Goal: Transaction & Acquisition: Book appointment/travel/reservation

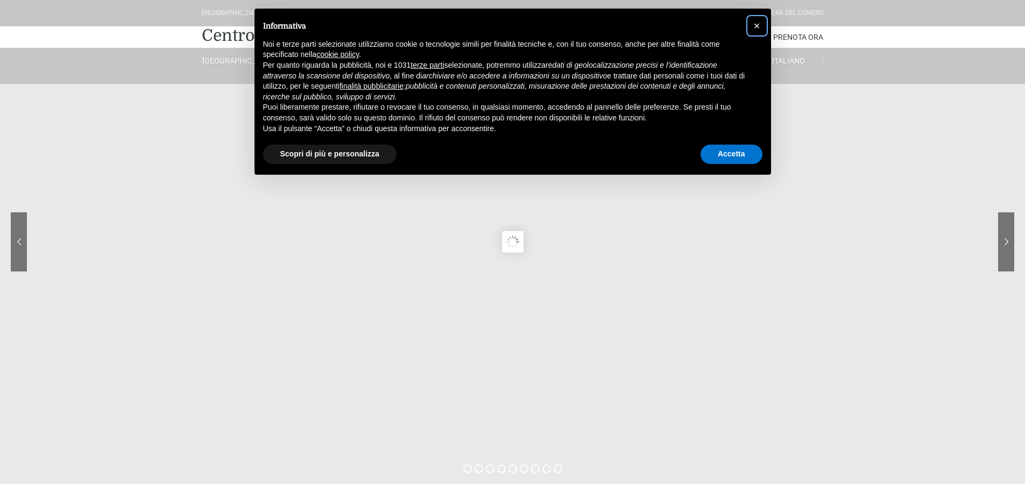
click at [755, 25] on span "×" at bounding box center [757, 26] width 6 height 12
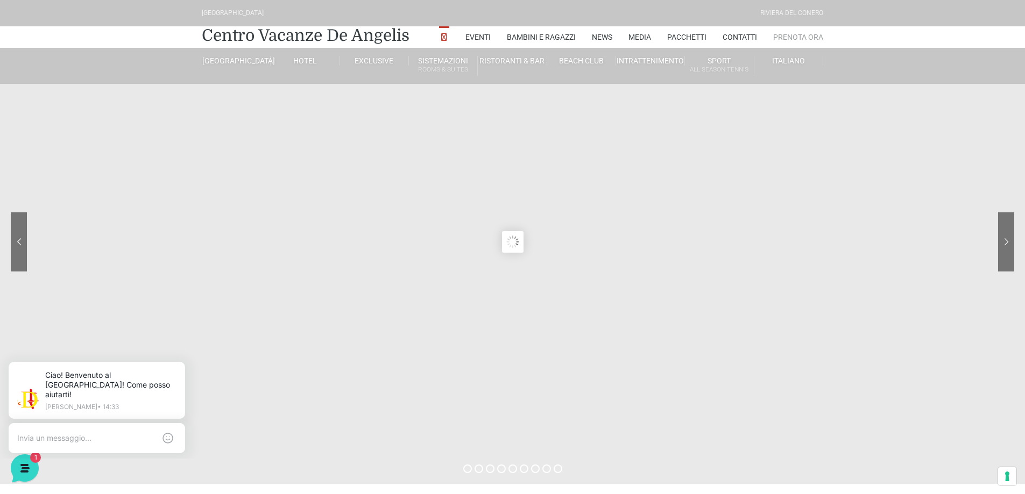
click at [800, 38] on link "Prenota Ora" at bounding box center [798, 37] width 50 height 22
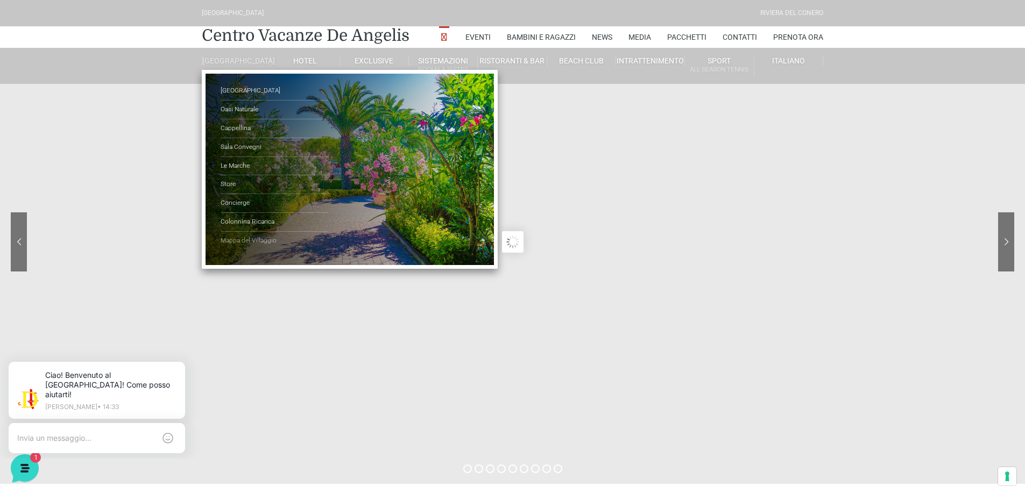
click at [231, 245] on link "Mappa del Villaggio" at bounding box center [275, 241] width 108 height 18
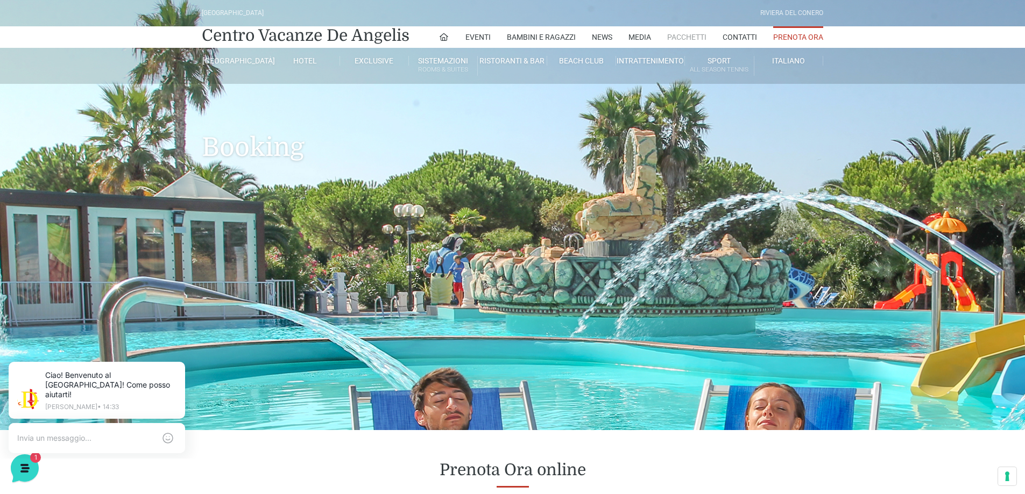
click at [671, 37] on link "Pacchetti" at bounding box center [686, 37] width 39 height 22
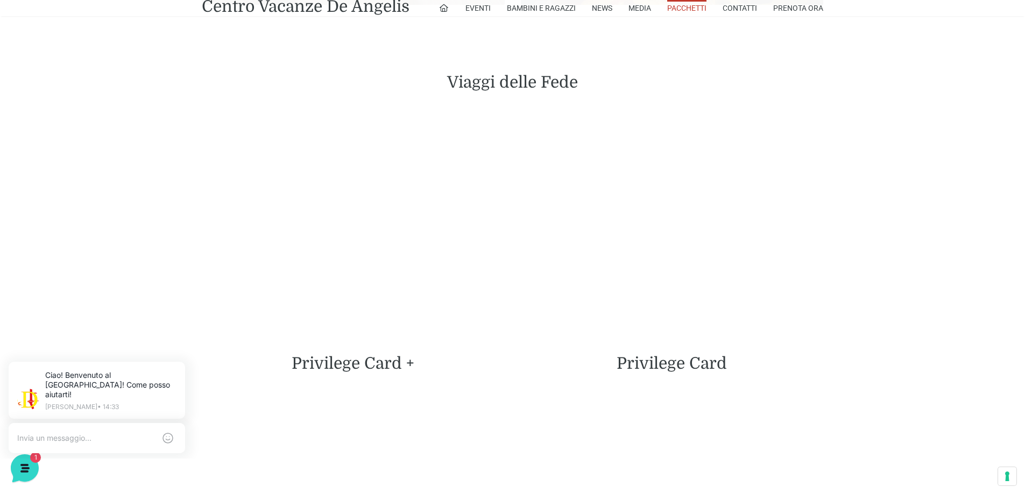
scroll to position [2459, 0]
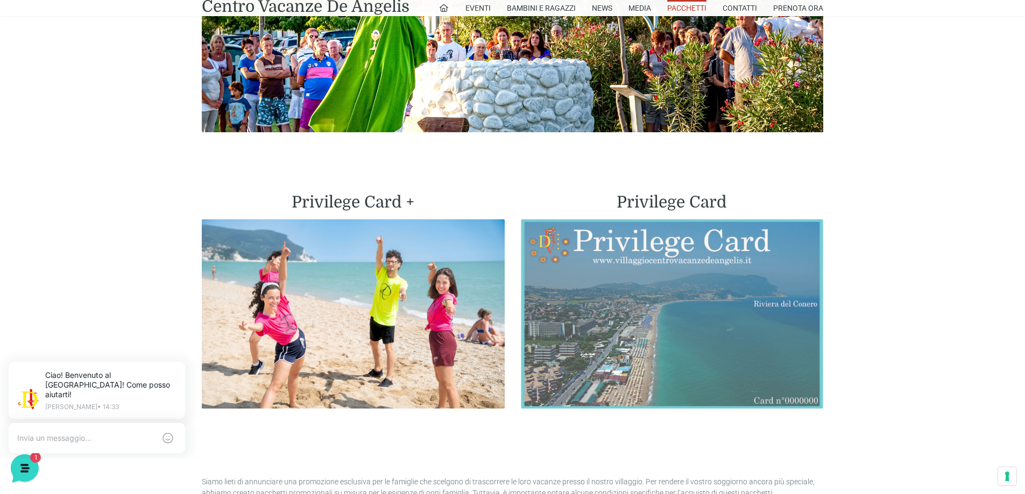
click at [685, 231] on img at bounding box center [672, 314] width 303 height 189
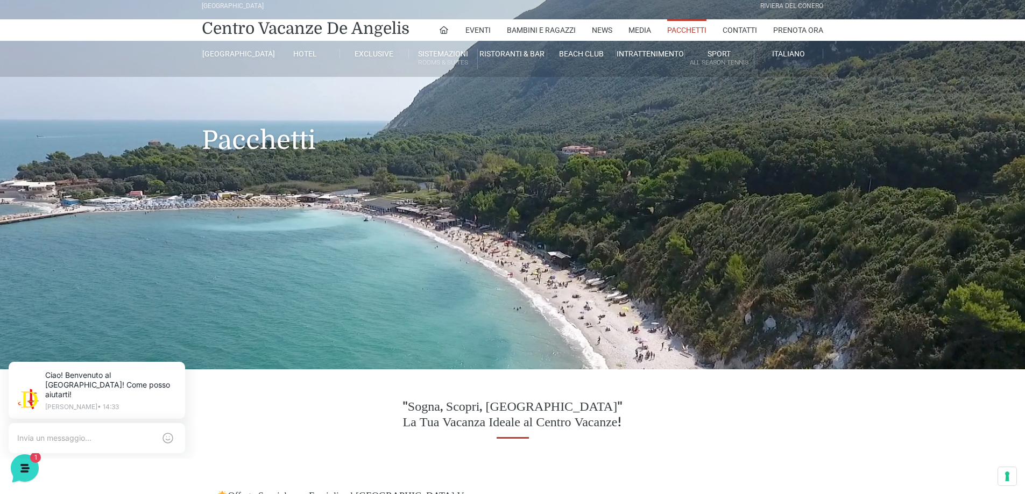
scroll to position [0, 0]
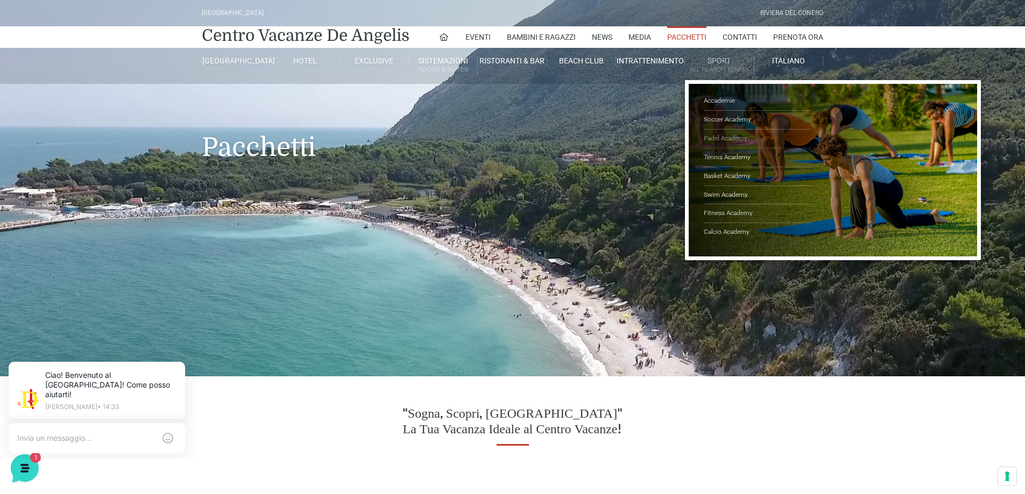
click at [724, 139] on link "Padel Academy" at bounding box center [758, 139] width 108 height 19
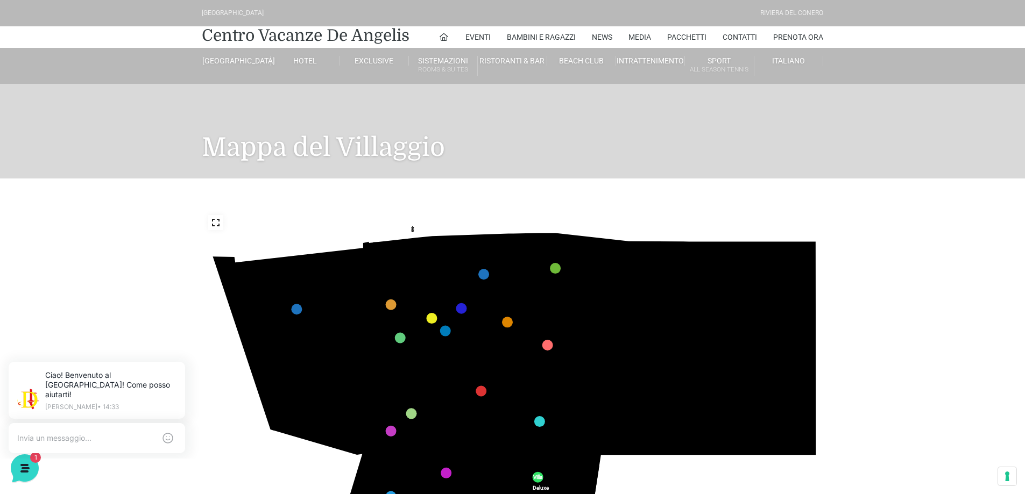
click at [491, 299] on icon at bounding box center [487, 285] width 29 height 39
click at [739, 358] on icon "436 435 437 434 441 430 440 431 439 432 438 433 424 423 425 422 429 418 428 419…" at bounding box center [513, 384] width 622 height 350
click at [671, 359] on polygon at bounding box center [662, 334] width 114 height 185
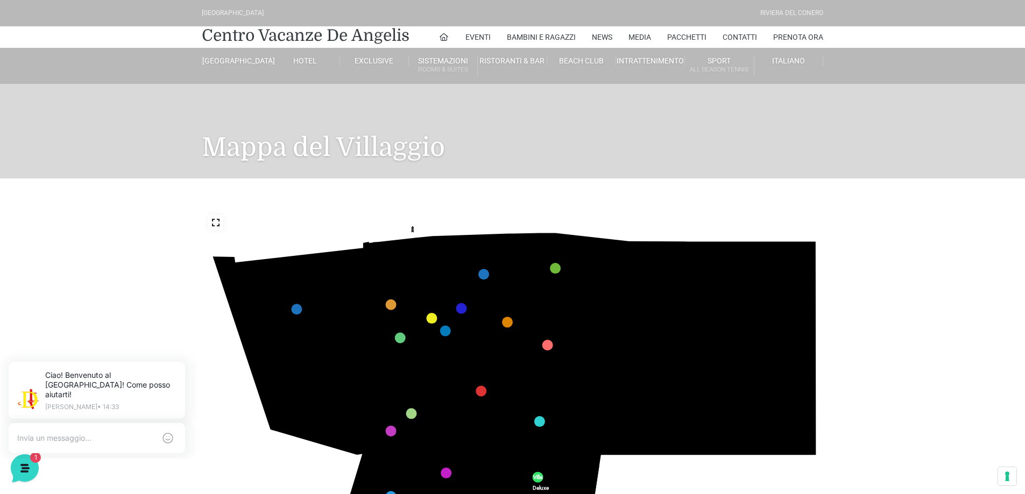
click at [397, 356] on icon at bounding box center [396, 349] width 52 height 49
click at [403, 310] on polygon at bounding box center [408, 307] width 62 height 25
drag, startPoint x: 876, startPoint y: 284, endPoint x: 869, endPoint y: 329, distance: 45.7
click at [869, 329] on div "436 435 437 434 441 430 440 431 439 432 438 433 424 423 425 422 429 418 428 419…" at bounding box center [512, 384] width 1025 height 410
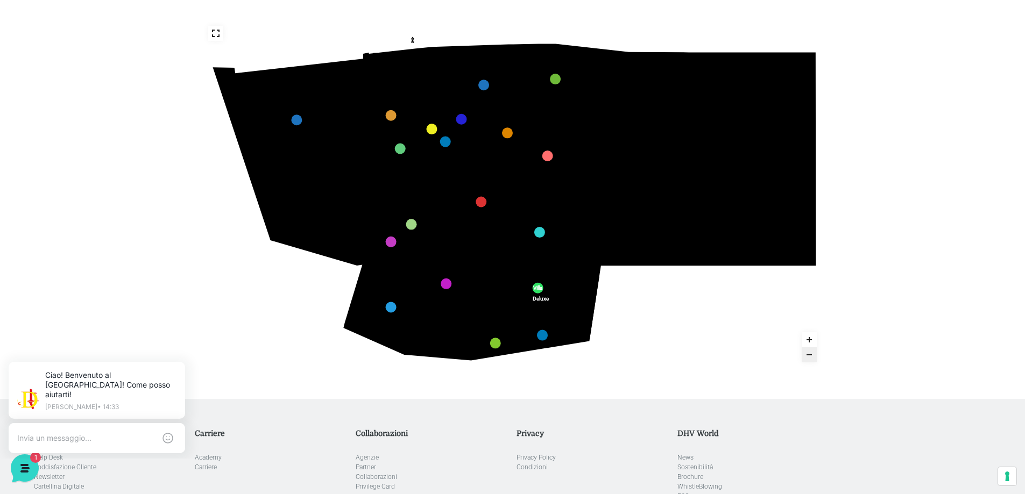
scroll to position [179, 0]
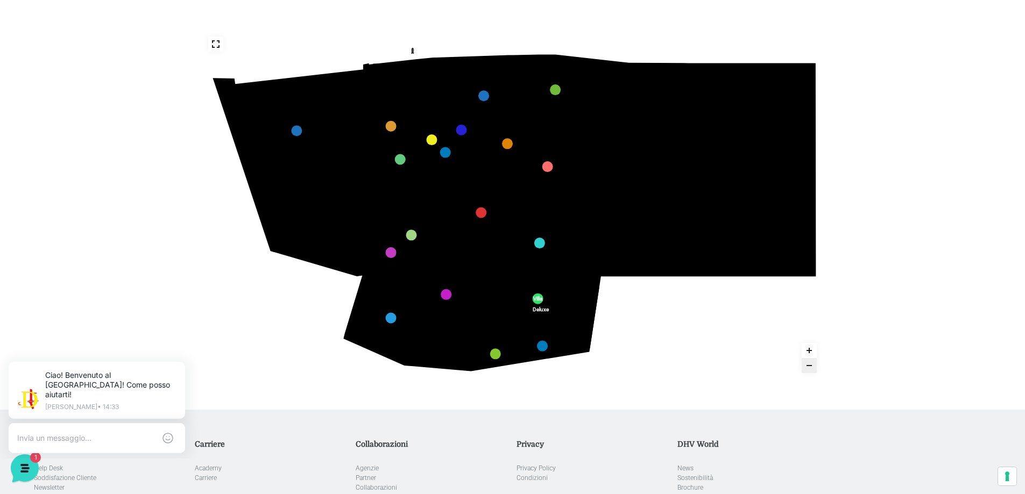
click at [812, 353] on icon "Zoom in" at bounding box center [809, 350] width 9 height 9
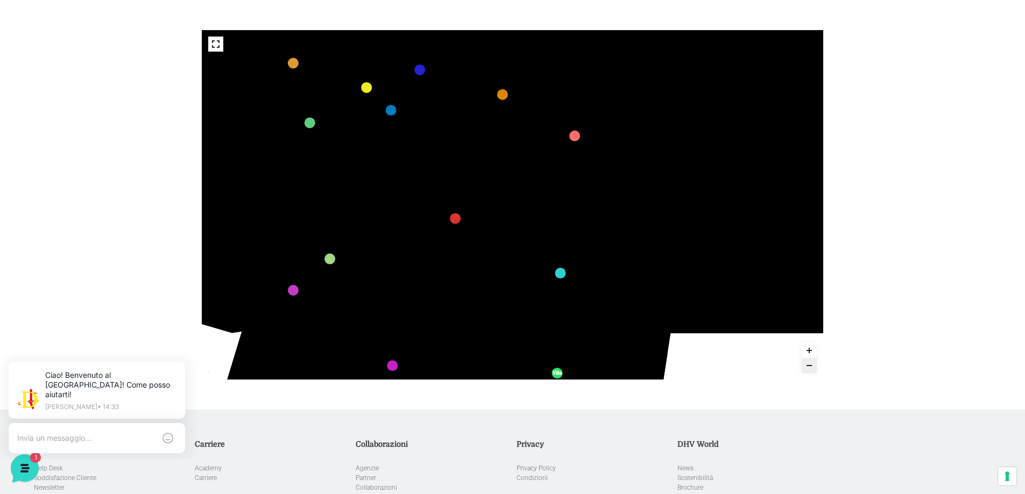
click at [812, 353] on icon "Zoom in" at bounding box center [809, 350] width 9 height 9
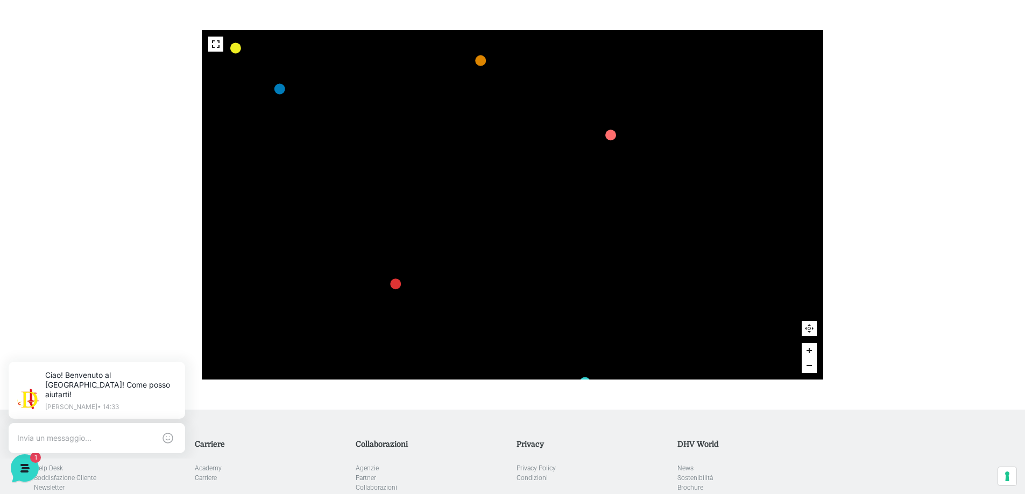
drag, startPoint x: 702, startPoint y: 286, endPoint x: 687, endPoint y: 340, distance: 55.9
click at [687, 340] on rect at bounding box center [678, 351] width 25 height 23
drag, startPoint x: 441, startPoint y: 150, endPoint x: 1029, endPoint y: 257, distance: 598.2
click at [1024, 257] on html "Villaggio Hotel Resort Riviera Del Conero Centro Vacanze De Angelis Eventi Miss…" at bounding box center [512, 256] width 1025 height 871
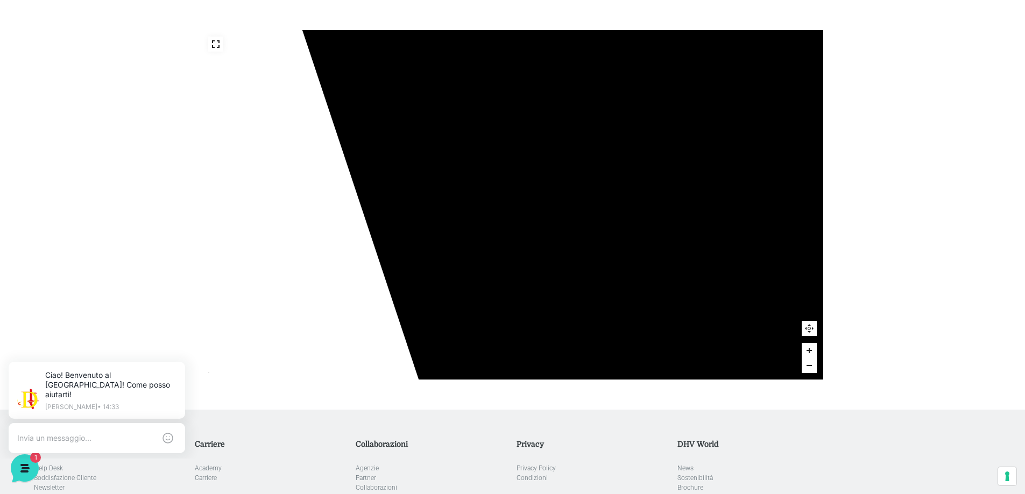
drag, startPoint x: 439, startPoint y: 224, endPoint x: 774, endPoint y: -51, distance: 433.5
click at [774, 0] on html "Villaggio Hotel Resort Riviera Del Conero Centro Vacanze De Angelis Eventi Miss…" at bounding box center [512, 256] width 1025 height 871
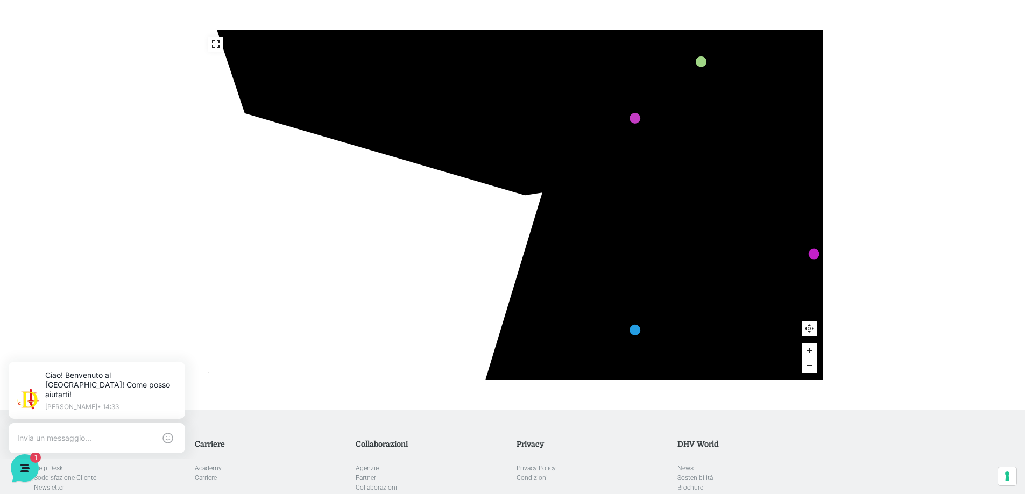
drag, startPoint x: 640, startPoint y: 365, endPoint x: 427, endPoint y: 51, distance: 379.2
click at [427, 51] on icon at bounding box center [395, 63] width 328 height 193
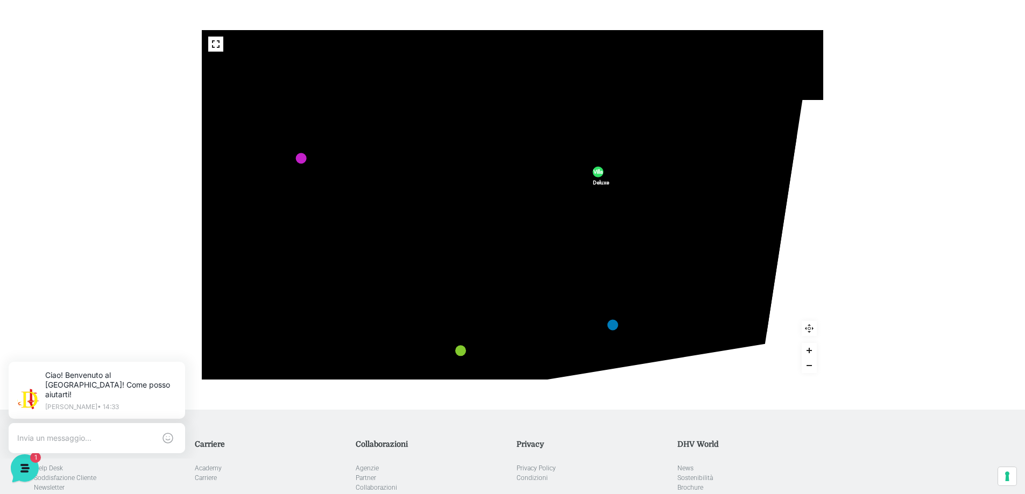
drag, startPoint x: 691, startPoint y: 322, endPoint x: 142, endPoint y: 236, distance: 556.0
click at [142, 236] on div "436 435 437 434 441 430 440 431 439 432 438 433 424 423 425 422 429 418 428 419…" at bounding box center [512, 205] width 1025 height 410
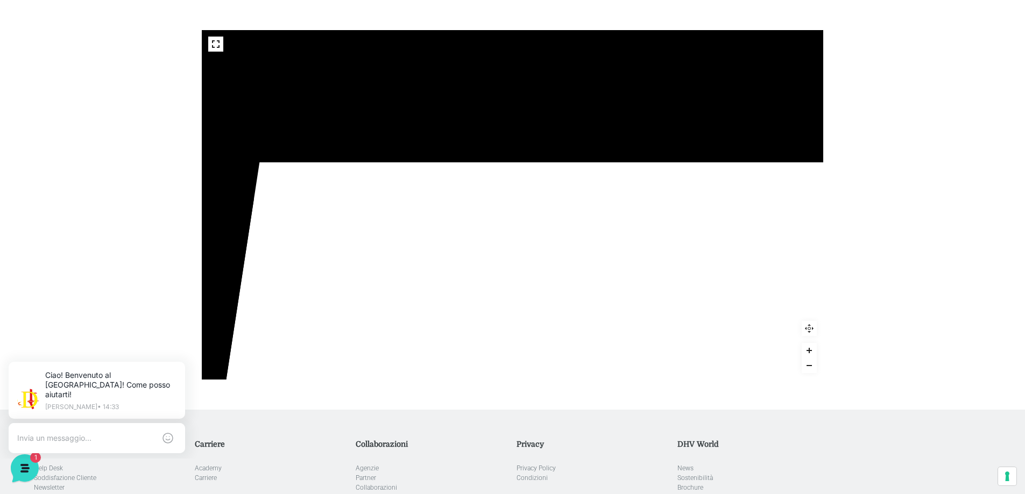
drag, startPoint x: 749, startPoint y: 298, endPoint x: 206, endPoint y: 360, distance: 546.5
drag, startPoint x: 675, startPoint y: 307, endPoint x: 393, endPoint y: 350, distance: 285.7
click at [393, 350] on div "436 435 437 434 441 430 440 431 439 432 438 433 424 423 425 422 429 418 428 419…" at bounding box center [512, 205] width 1025 height 410
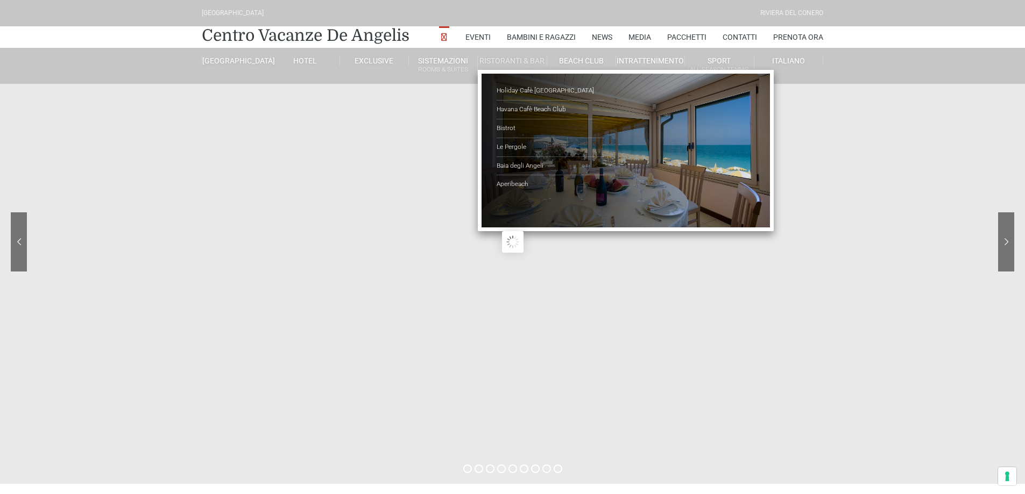
click at [539, 58] on link "Ristoranti & Bar" at bounding box center [512, 61] width 69 height 10
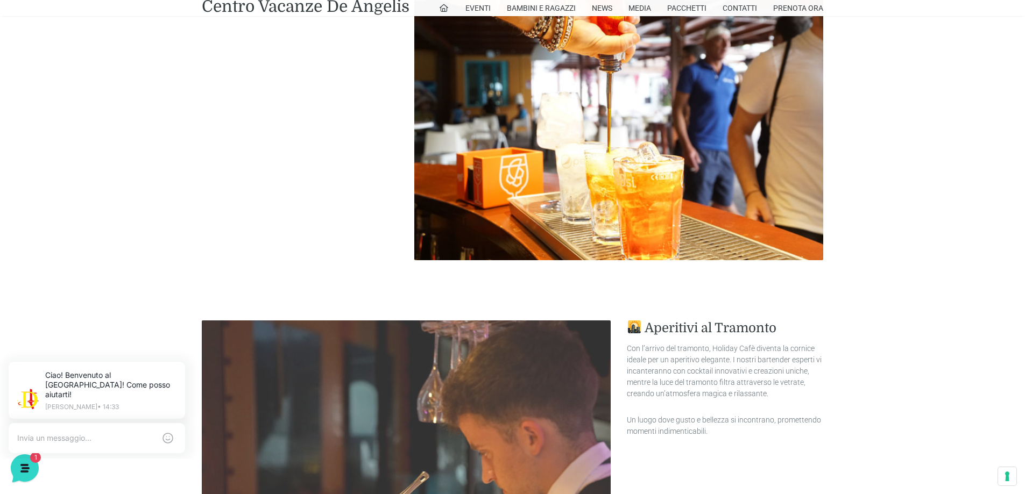
scroll to position [2113, 0]
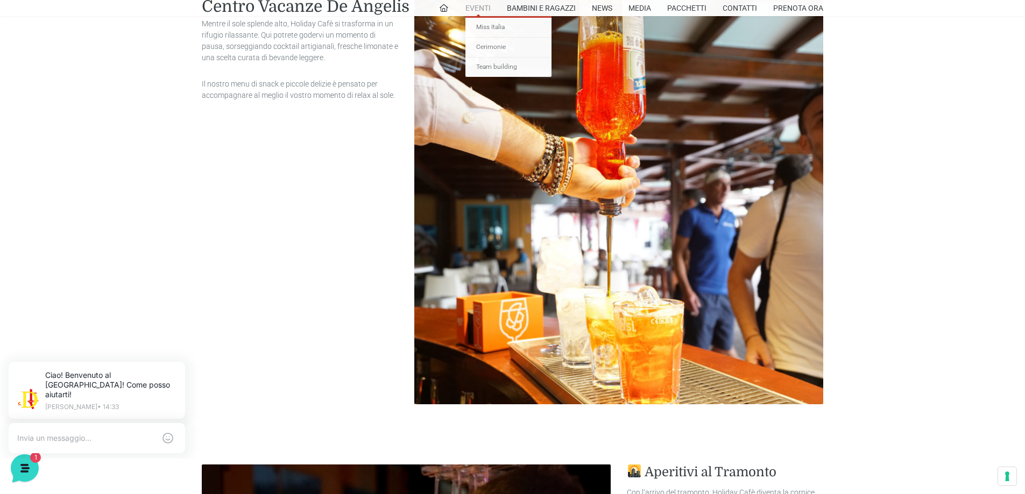
click at [482, 5] on link "Eventi" at bounding box center [477, 8] width 25 height 16
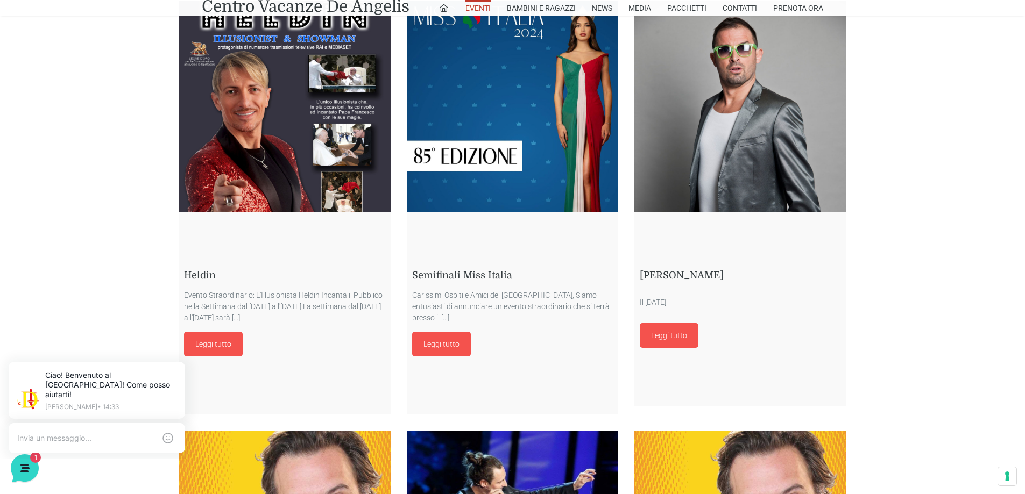
scroll to position [2206, 0]
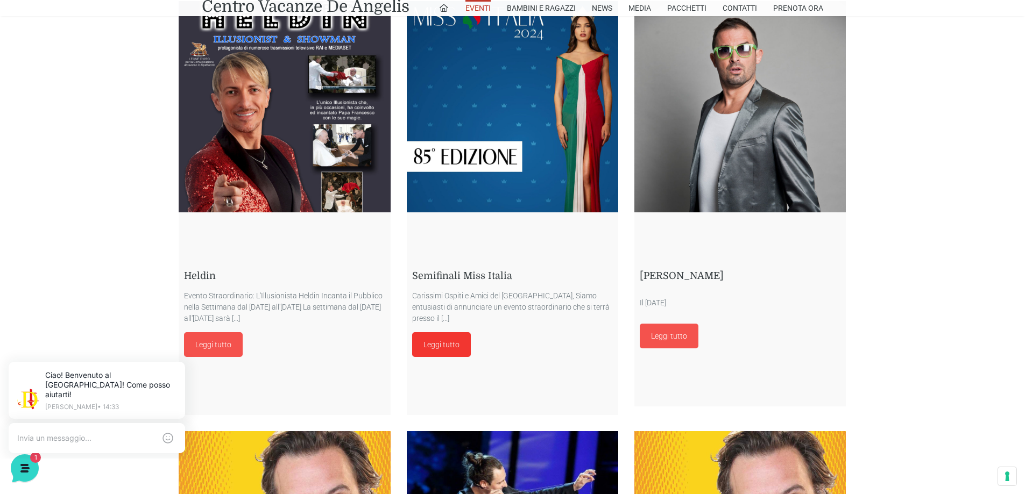
click at [445, 340] on link "Leggi tutto" at bounding box center [441, 345] width 59 height 25
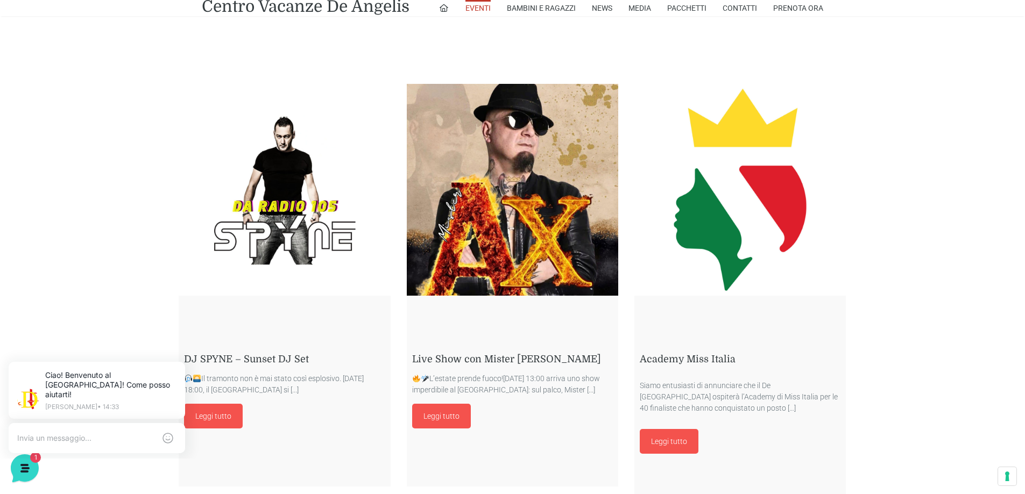
scroll to position [1668, 0]
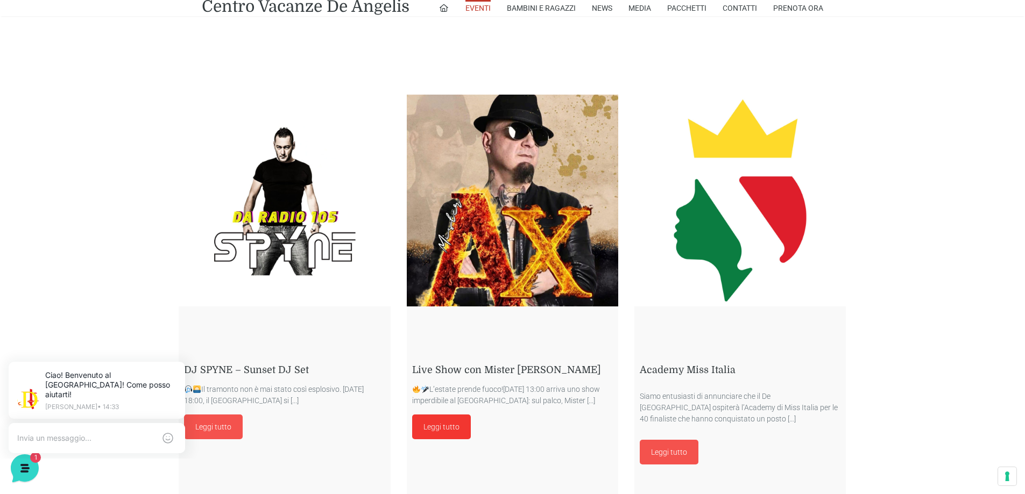
click at [450, 427] on link "Leggi tutto" at bounding box center [441, 427] width 59 height 25
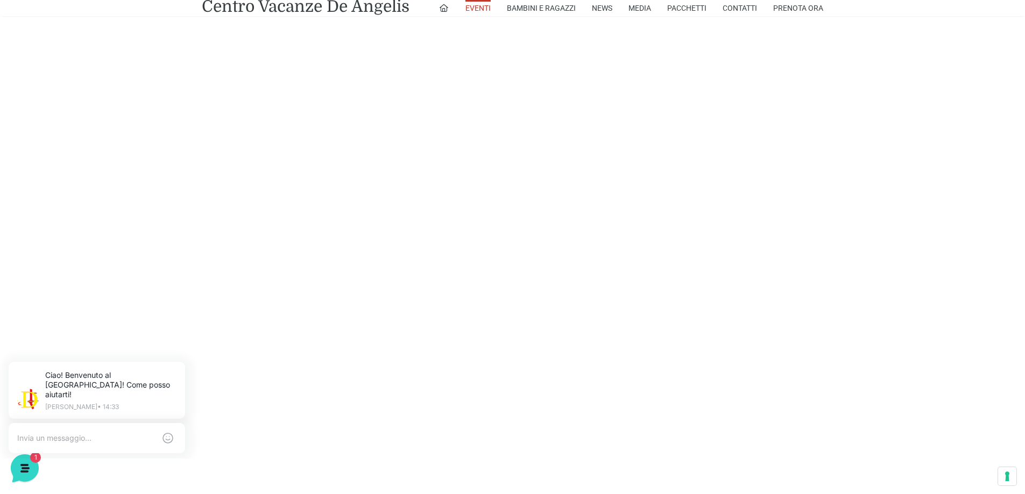
scroll to position [699, 0]
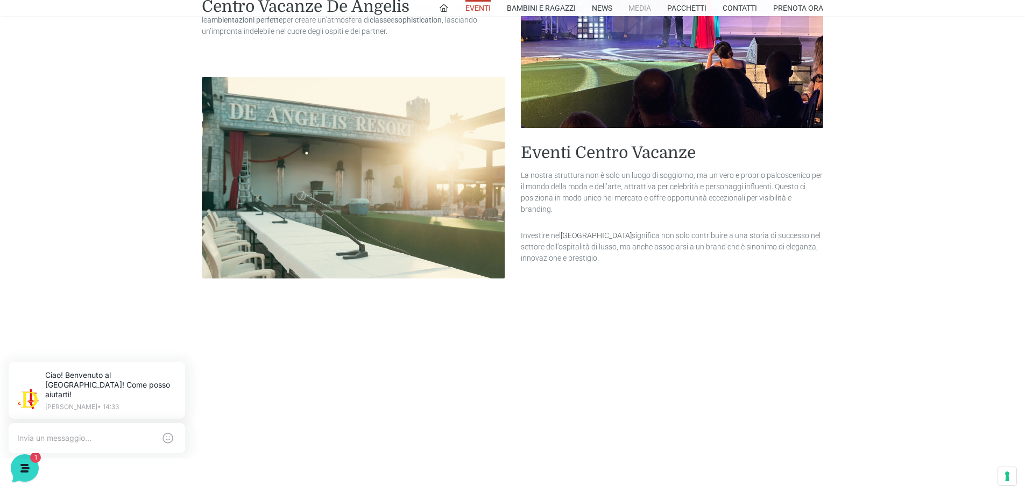
click at [635, 6] on link "Media" at bounding box center [639, 8] width 23 height 16
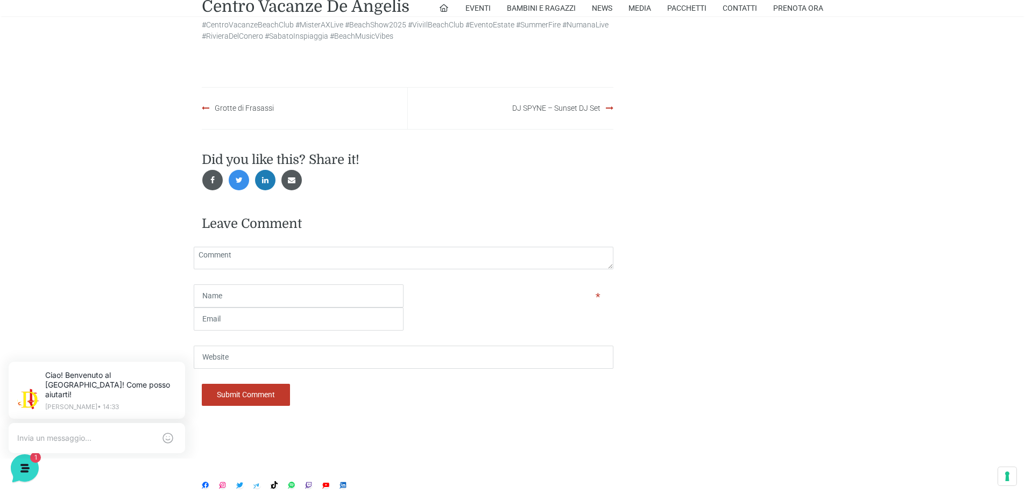
scroll to position [1076, 0]
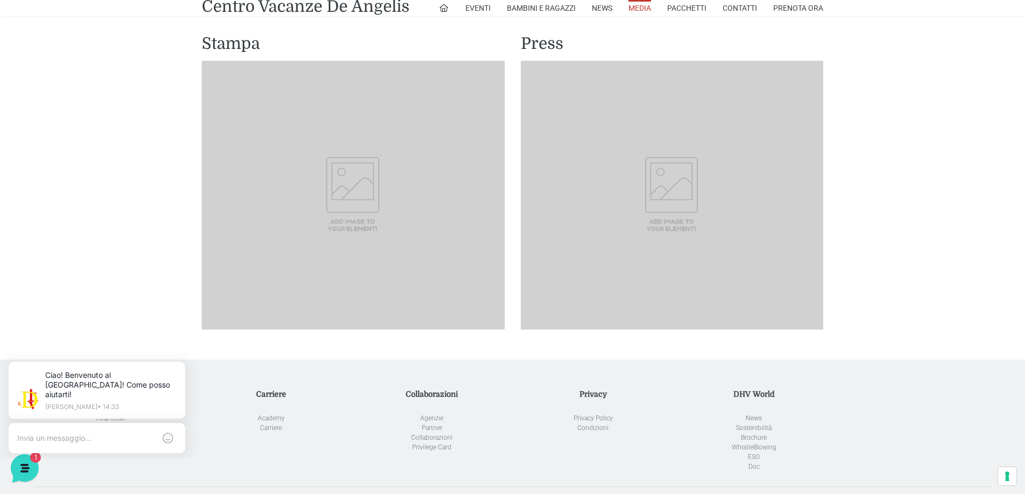
scroll to position [839, 0]
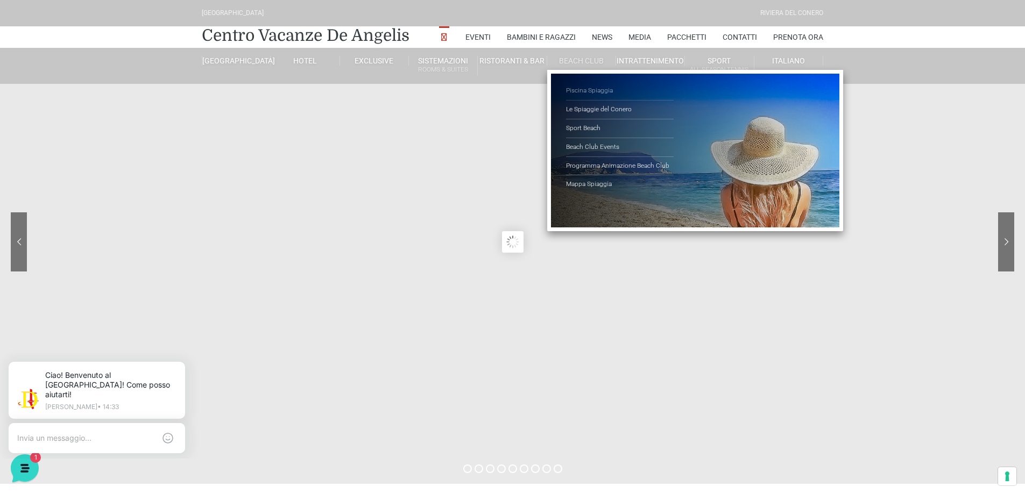
click at [596, 95] on link "Piscina Spiaggia" at bounding box center [620, 91] width 108 height 19
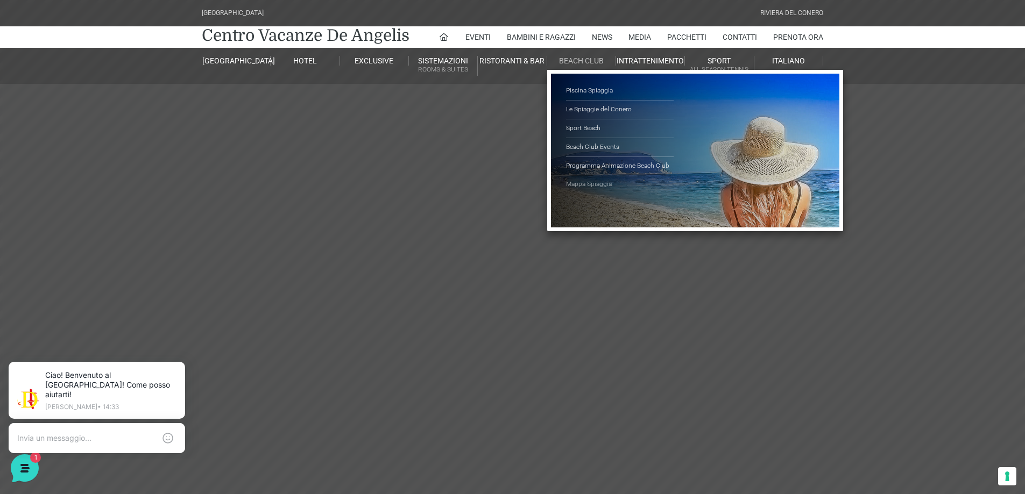
click at [595, 181] on link "Mappa Spiaggia" at bounding box center [620, 184] width 108 height 18
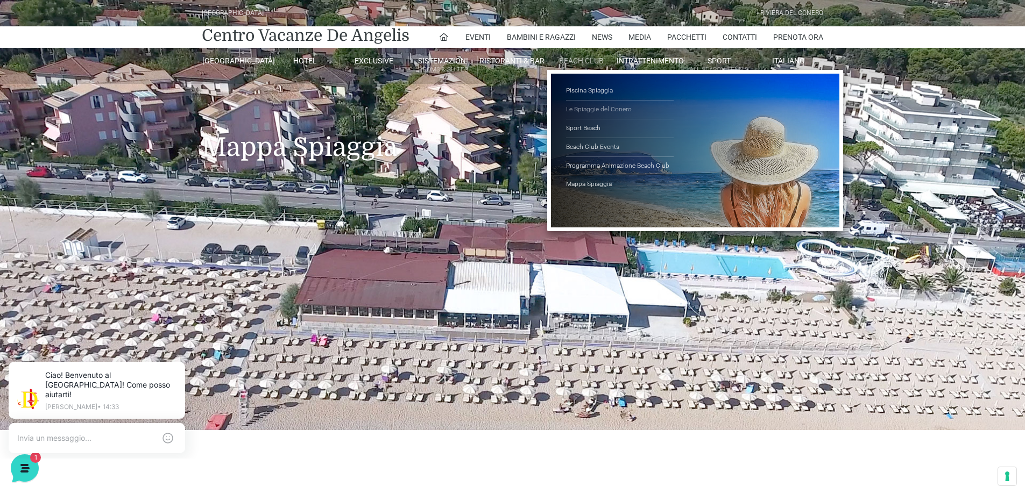
click at [589, 112] on link "Le Spiaggie del Conero" at bounding box center [620, 110] width 108 height 19
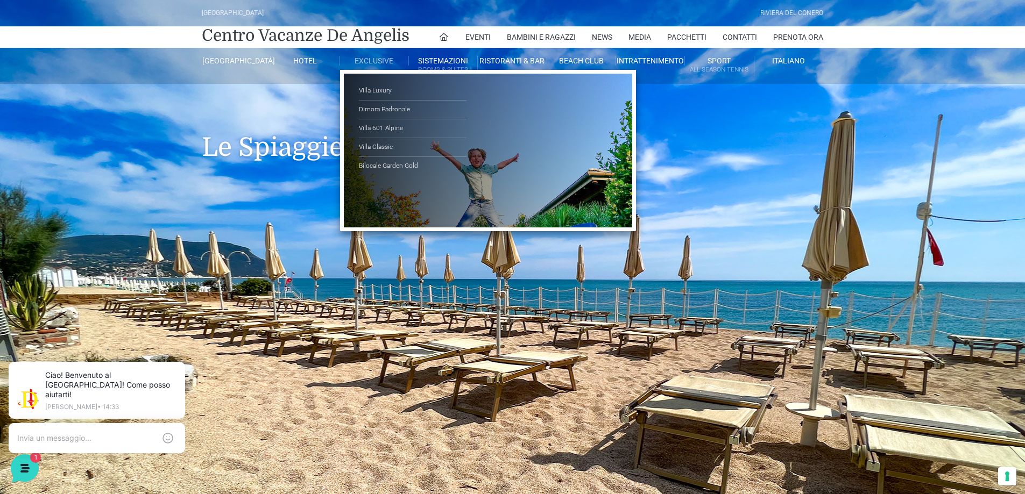
click at [374, 66] on link "Exclusive" at bounding box center [374, 61] width 69 height 10
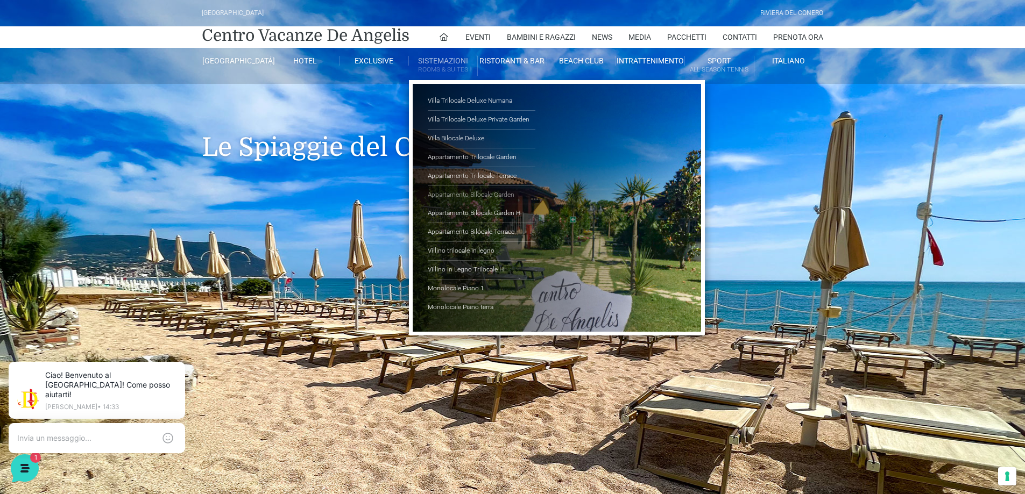
click at [460, 195] on link "Appartamento Bilocale Garden" at bounding box center [482, 195] width 108 height 19
click at [484, 161] on link "Appartamento Trilocale Garden" at bounding box center [482, 157] width 108 height 19
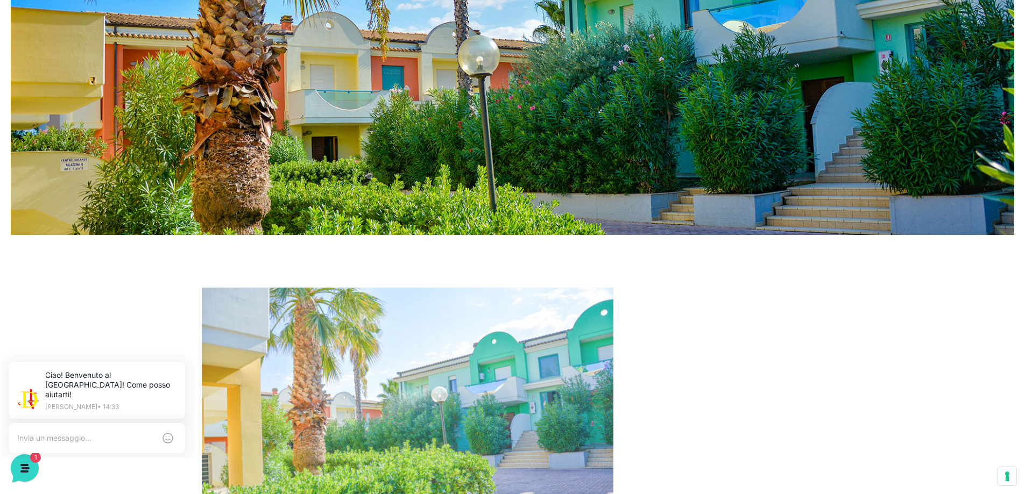
scroll to position [430, 0]
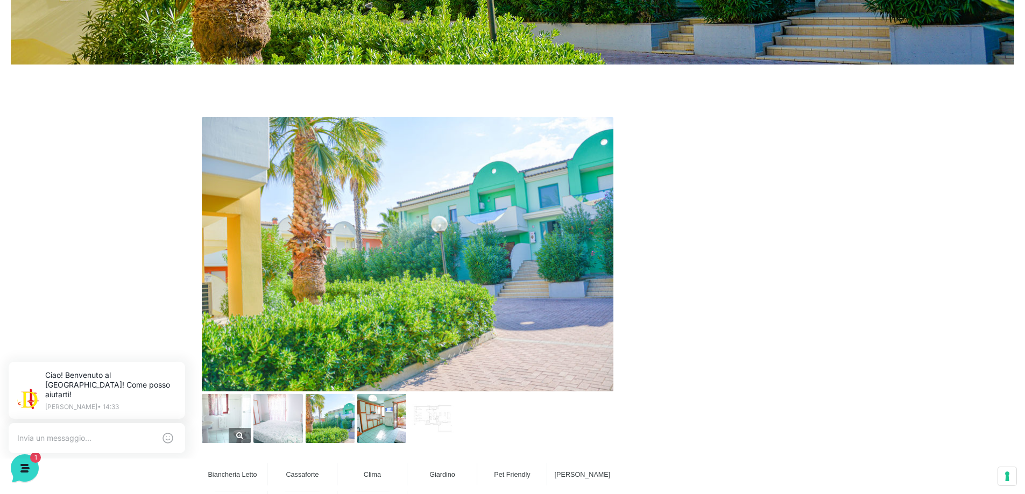
click at [225, 419] on img at bounding box center [226, 418] width 49 height 49
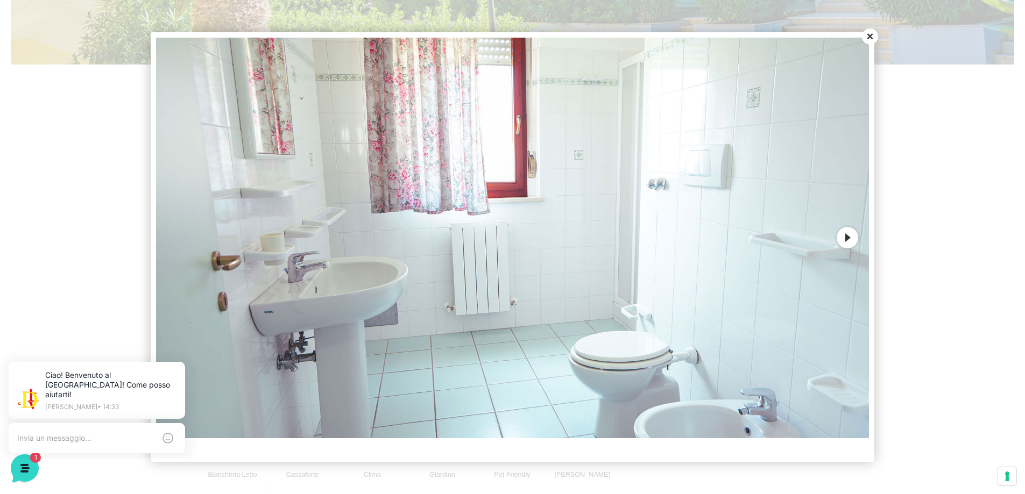
click at [845, 234] on button "Next" at bounding box center [848, 238] width 22 height 22
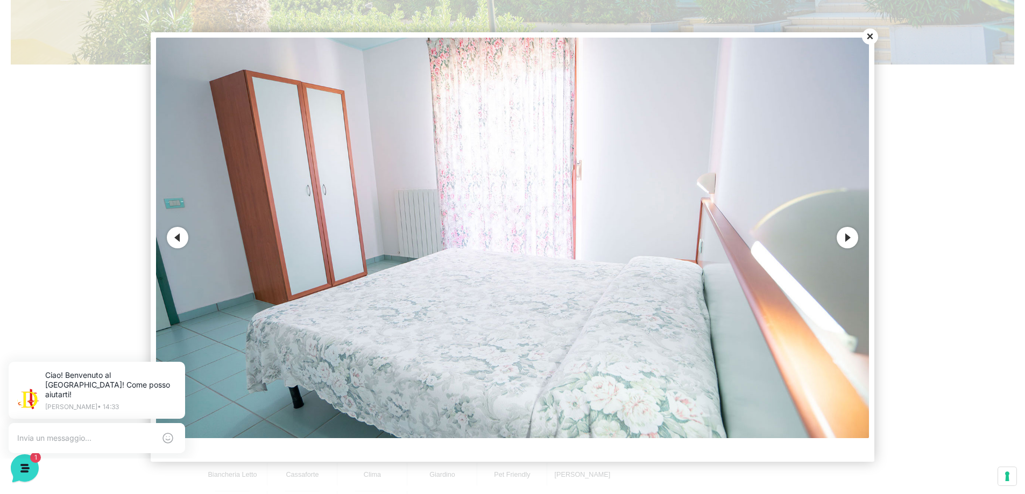
click at [845, 234] on button "Next" at bounding box center [848, 238] width 22 height 22
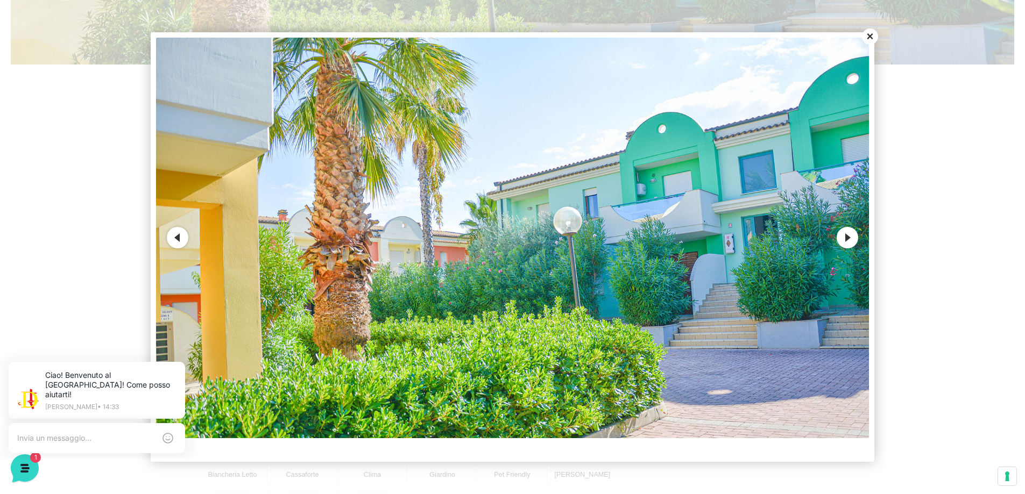
click at [845, 234] on button "Next" at bounding box center [848, 238] width 22 height 22
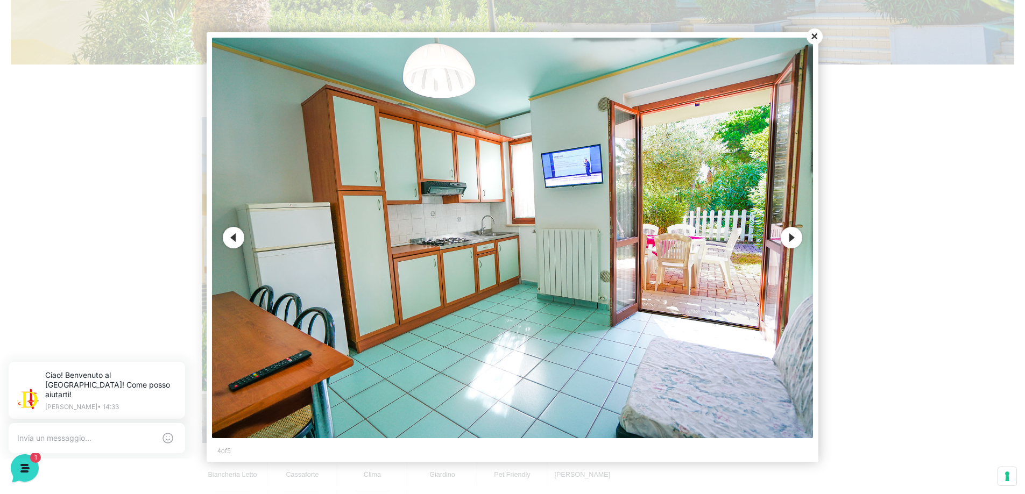
click at [795, 240] on button "Next" at bounding box center [792, 238] width 22 height 22
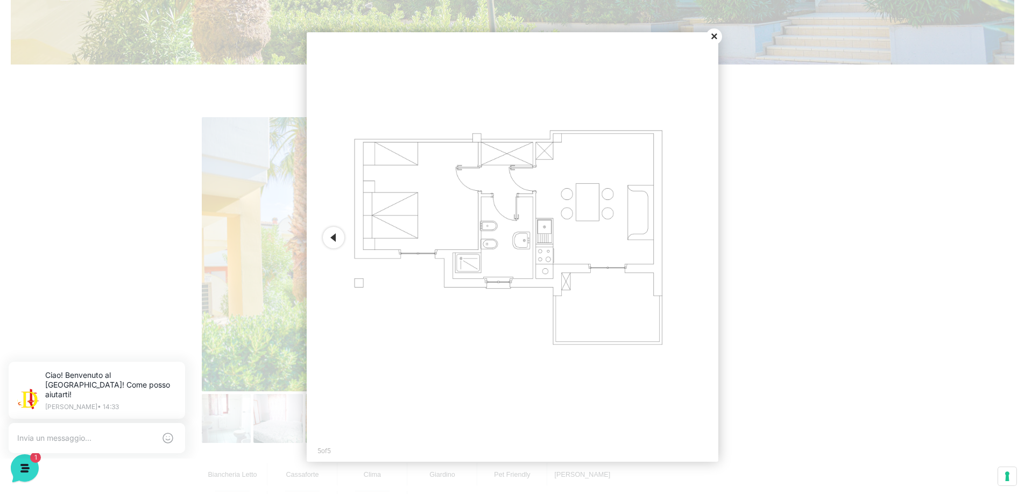
click at [712, 36] on button "Close" at bounding box center [714, 37] width 16 height 16
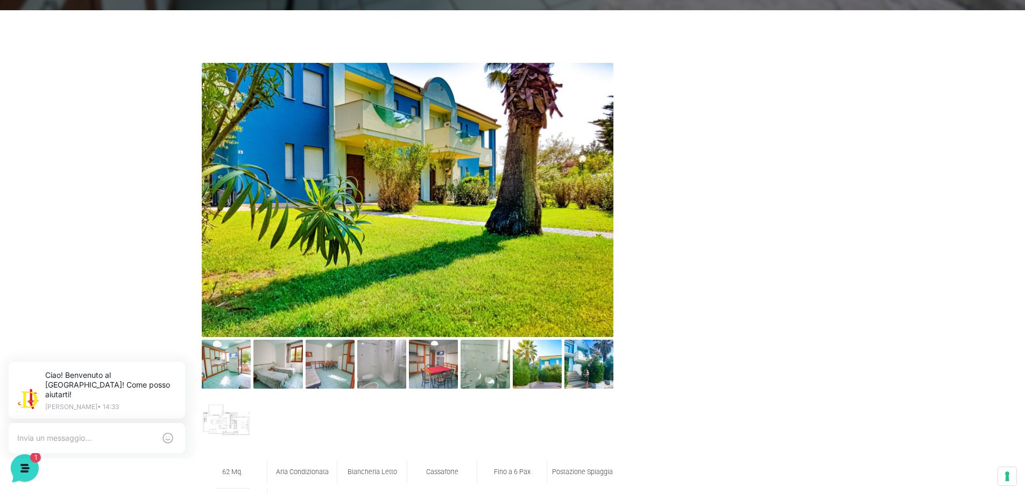
scroll to position [538, 0]
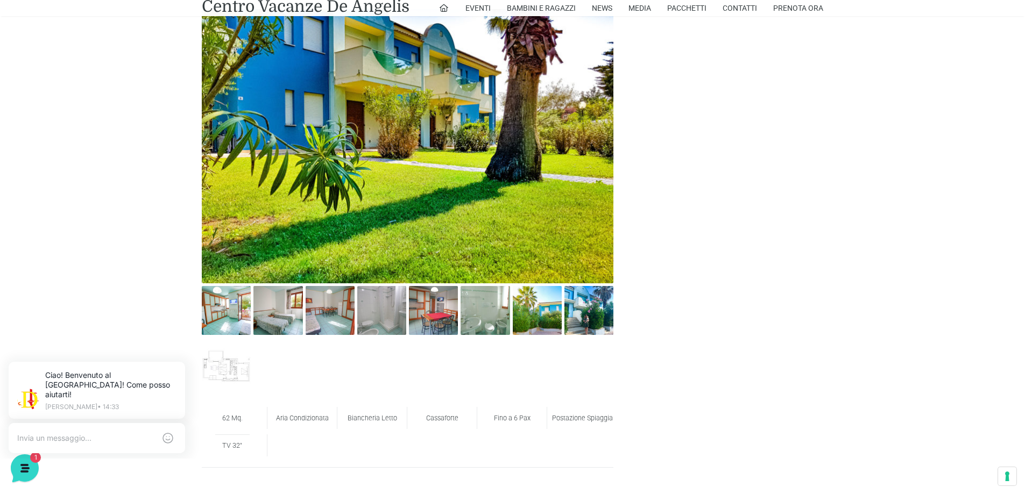
click at [251, 313] on div at bounding box center [227, 312] width 52 height 52
click at [265, 313] on img at bounding box center [277, 310] width 49 height 49
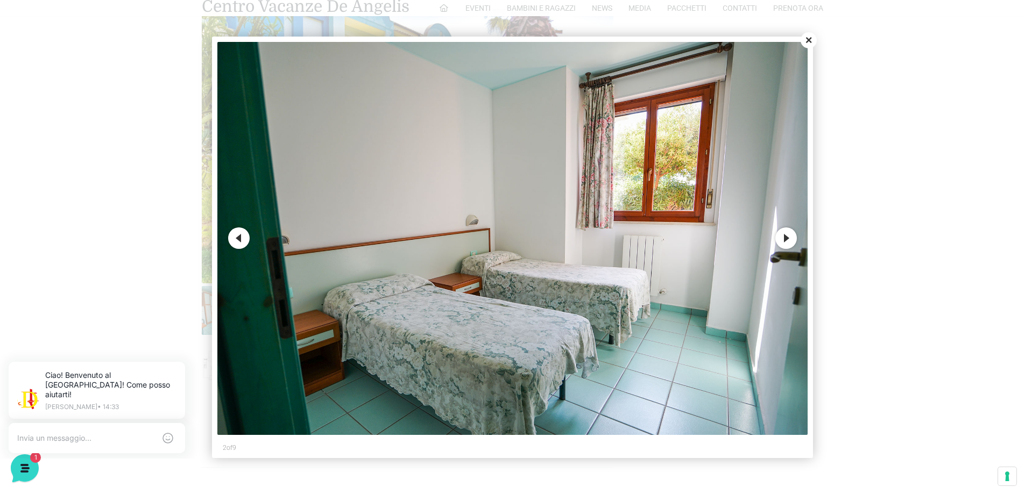
click at [790, 236] on button "Next" at bounding box center [786, 239] width 22 height 22
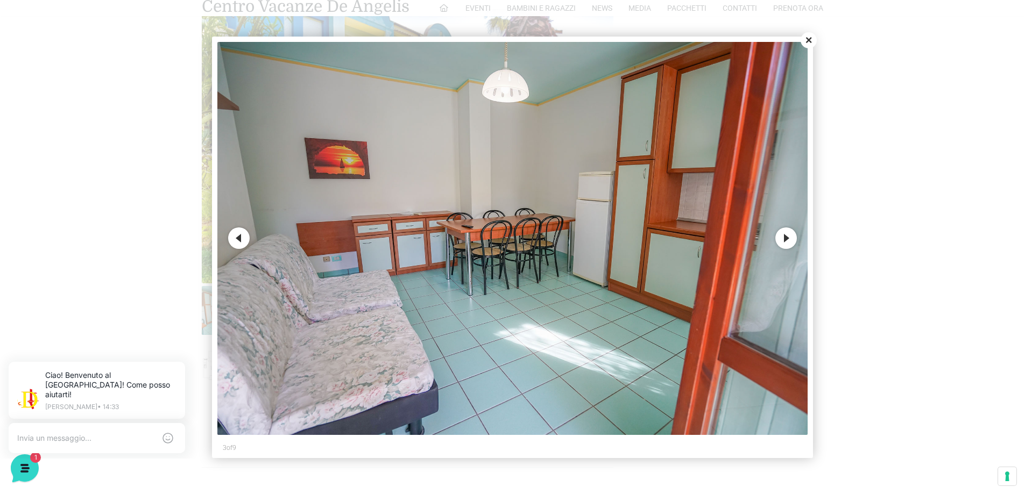
click at [790, 236] on button "Next" at bounding box center [786, 239] width 22 height 22
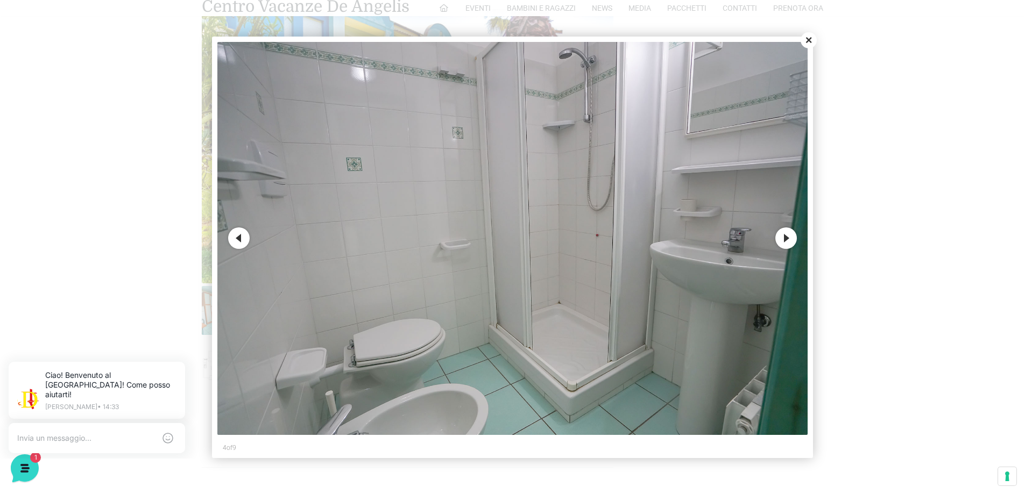
click at [790, 236] on button "Next" at bounding box center [786, 239] width 22 height 22
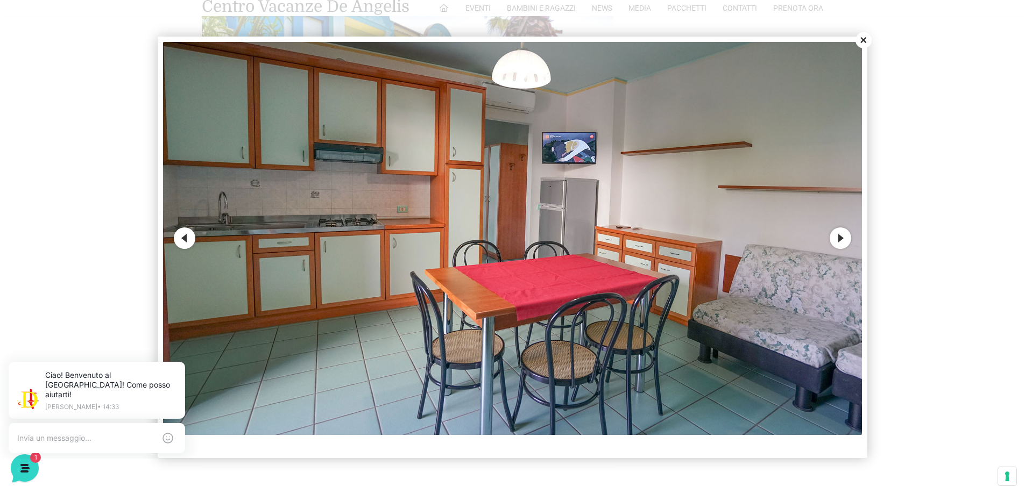
click at [836, 241] on button "Next" at bounding box center [841, 239] width 22 height 22
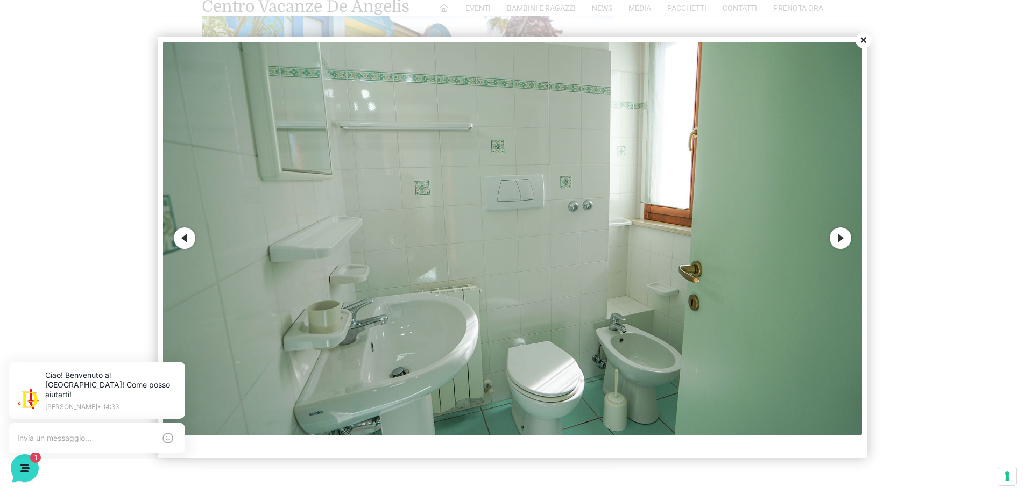
click at [836, 241] on button "Next" at bounding box center [841, 239] width 22 height 22
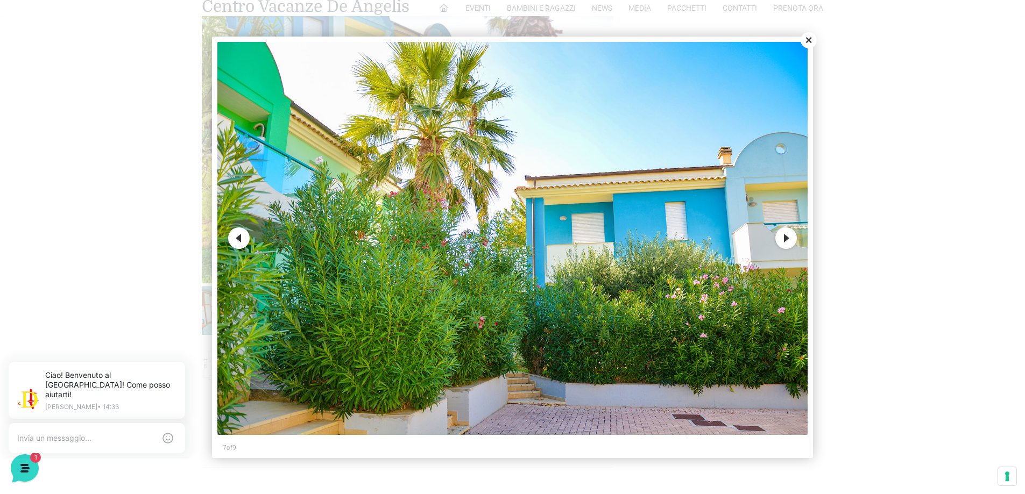
click at [788, 241] on button "Next" at bounding box center [786, 239] width 22 height 22
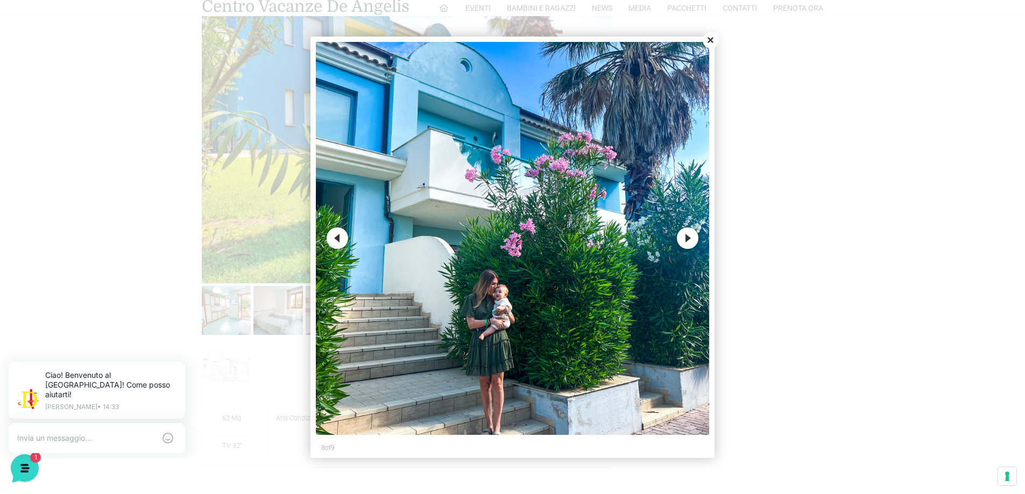
click at [694, 240] on button "Next" at bounding box center [688, 239] width 22 height 22
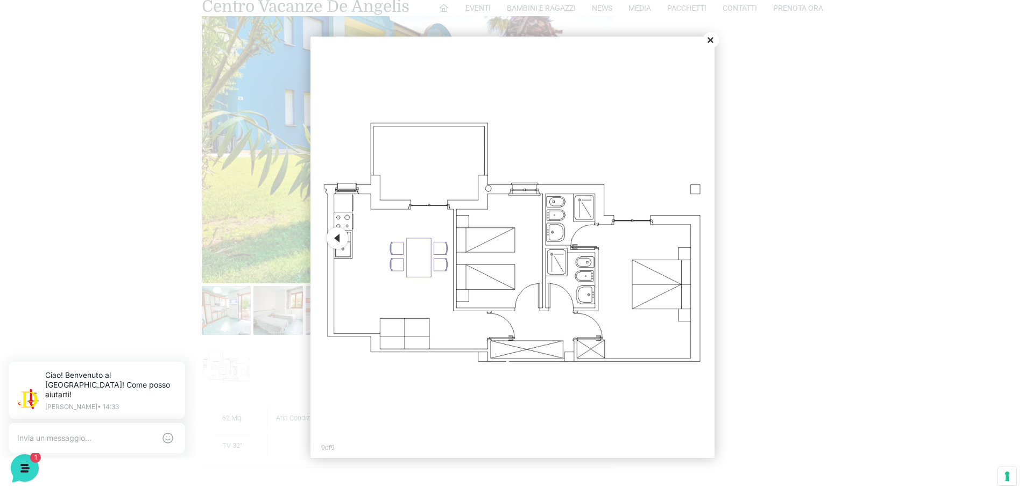
click at [708, 38] on button "Close" at bounding box center [711, 40] width 16 height 16
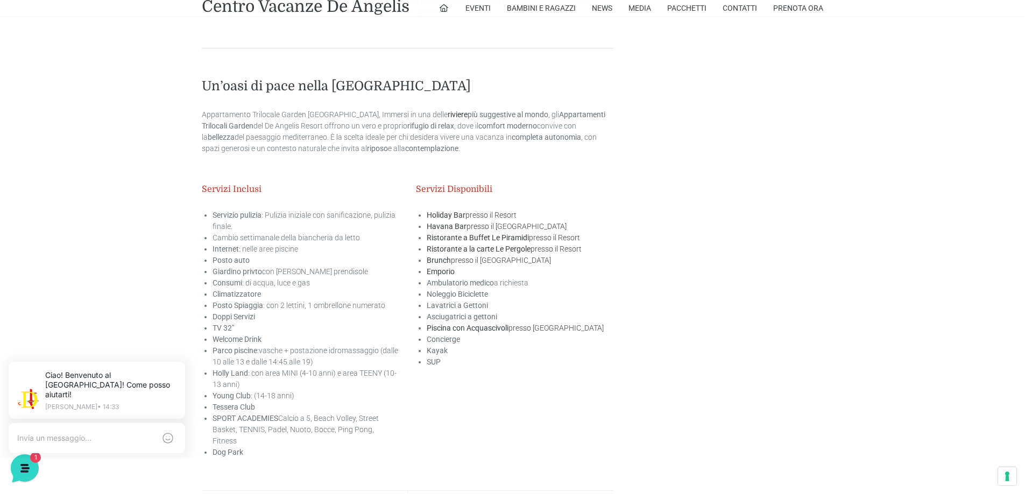
scroll to position [2098, 0]
